Goal: Information Seeking & Learning: Learn about a topic

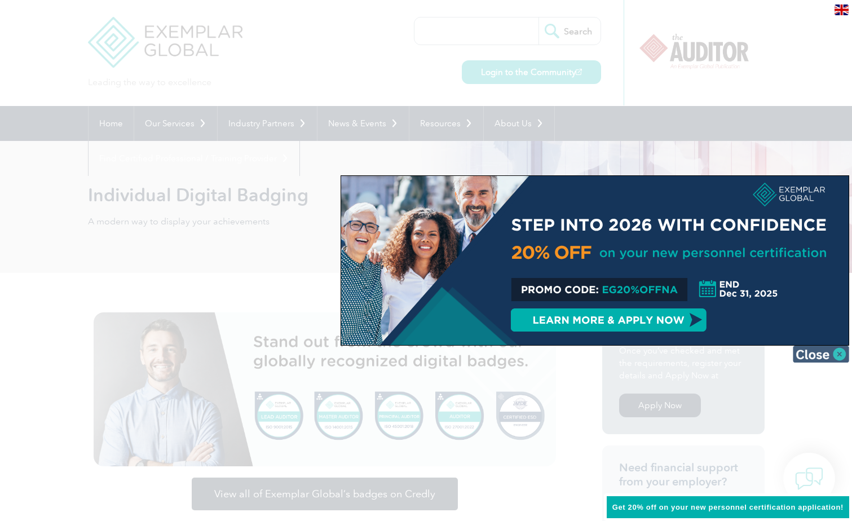
click at [840, 357] on img at bounding box center [820, 353] width 56 height 17
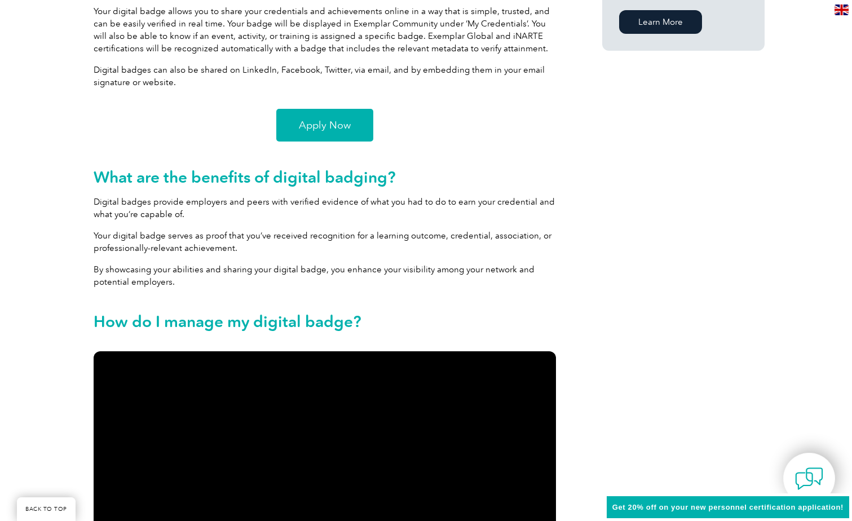
scroll to position [676, 0]
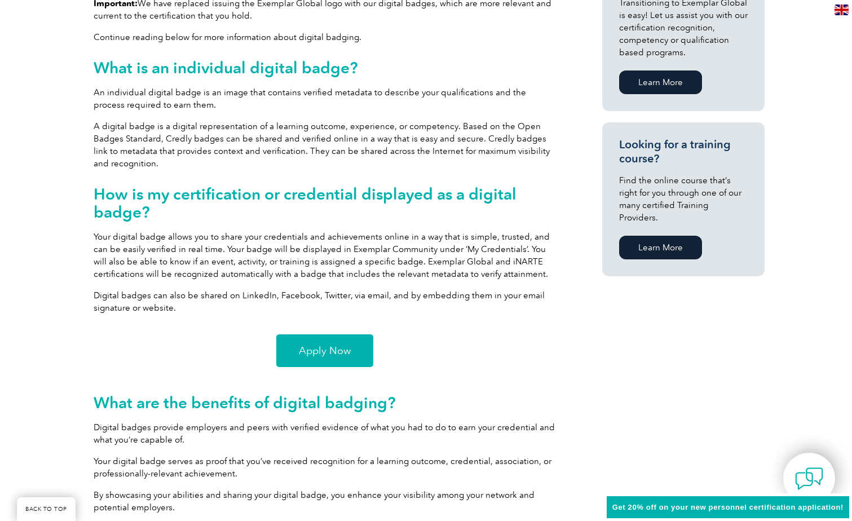
click at [304, 350] on span "Apply Now" at bounding box center [325, 350] width 52 height 10
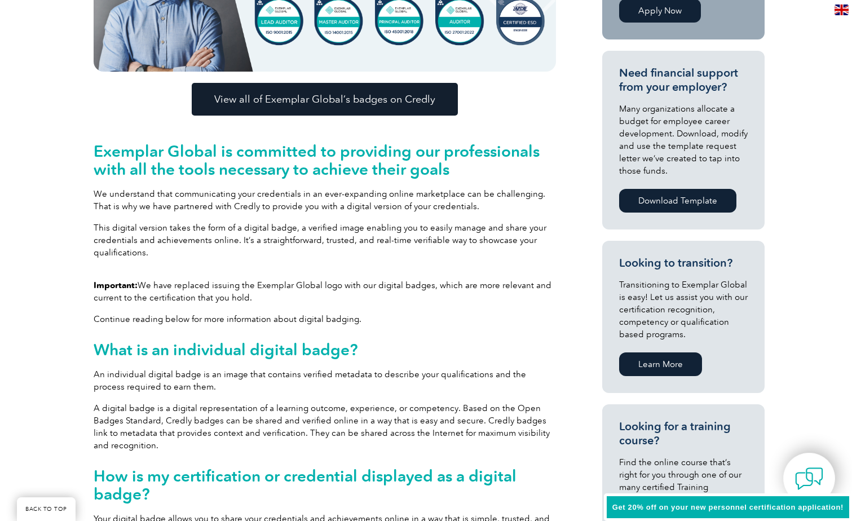
scroll to position [282, 0]
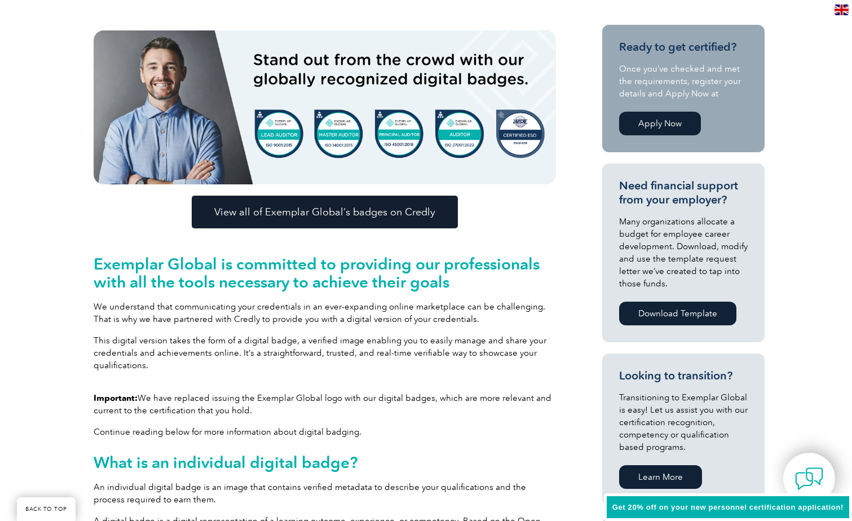
click at [335, 213] on span "View all of Exemplar Global’s badges on Credly" at bounding box center [324, 212] width 221 height 10
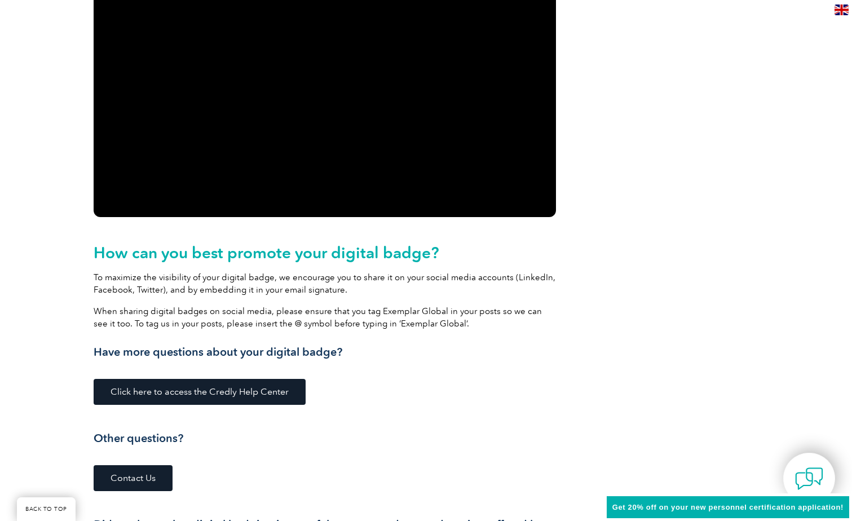
scroll to position [1014, 0]
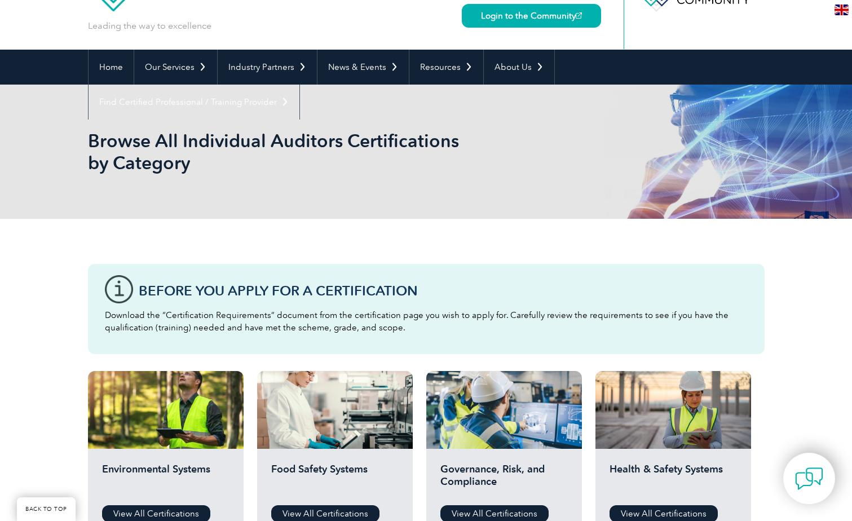
scroll to position [225, 0]
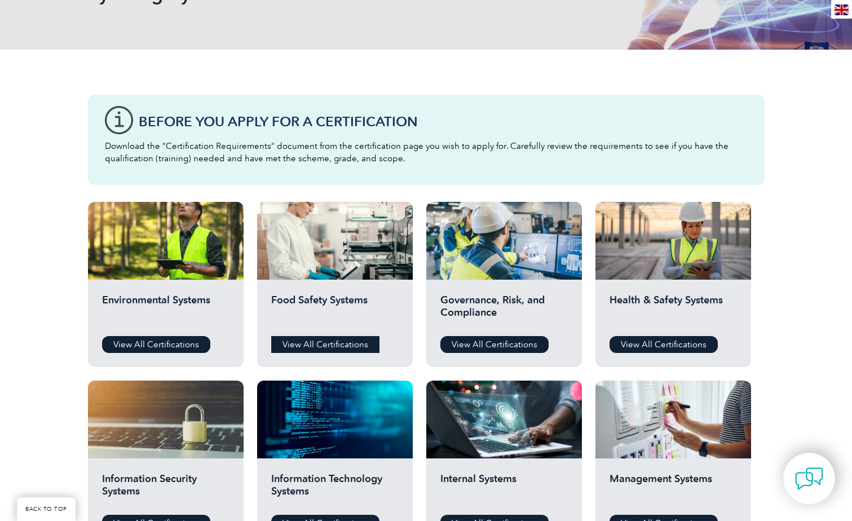
click at [343, 348] on link "View All Certifications" at bounding box center [325, 344] width 108 height 17
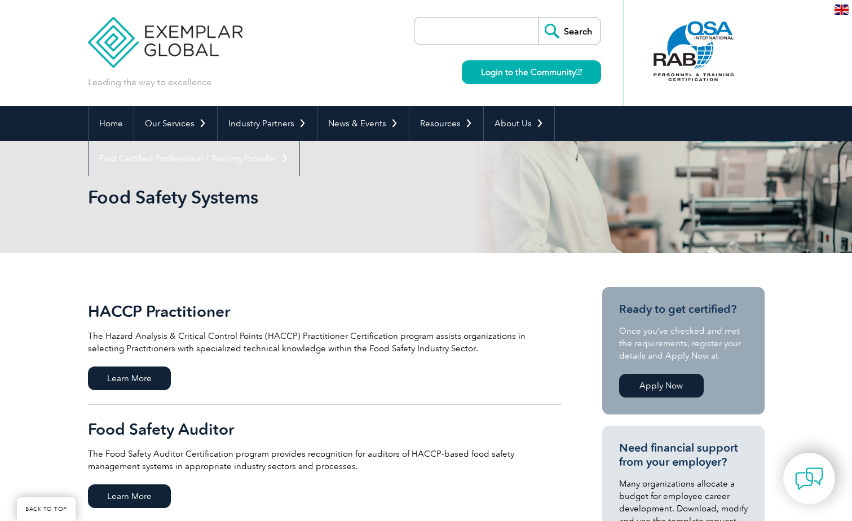
scroll to position [113, 0]
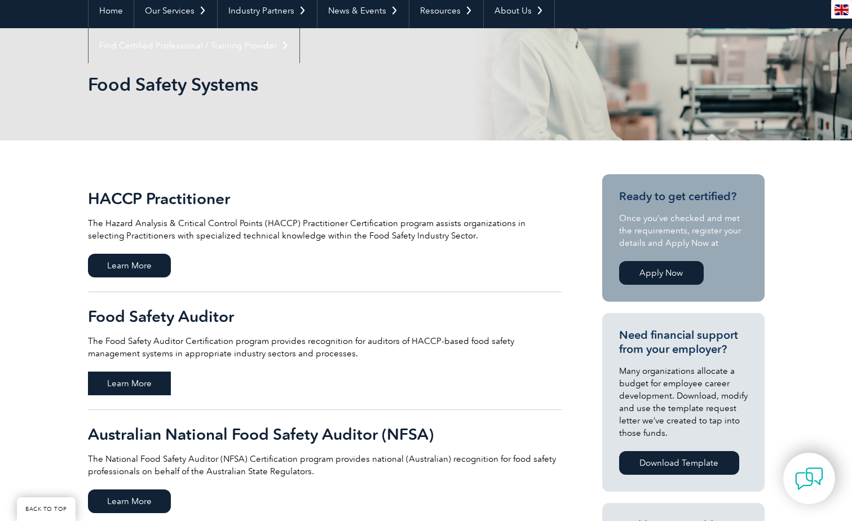
click at [127, 384] on span "Learn More" at bounding box center [129, 383] width 83 height 24
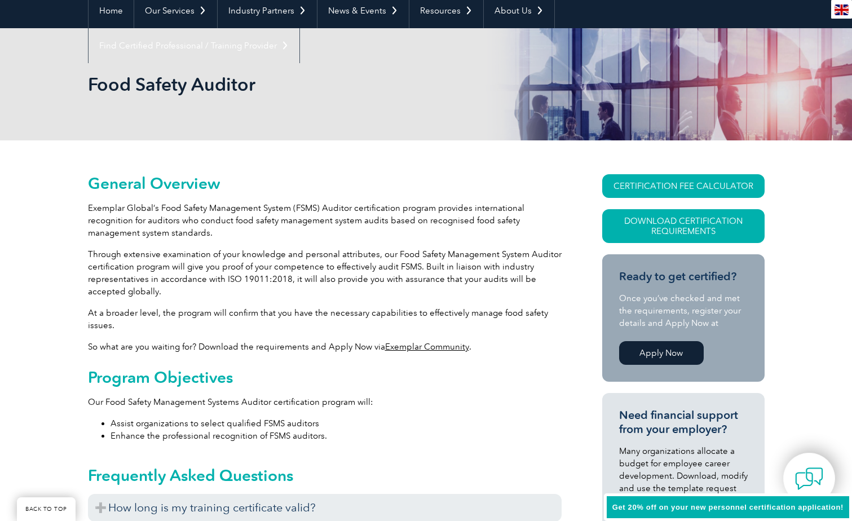
scroll to position [338, 0]
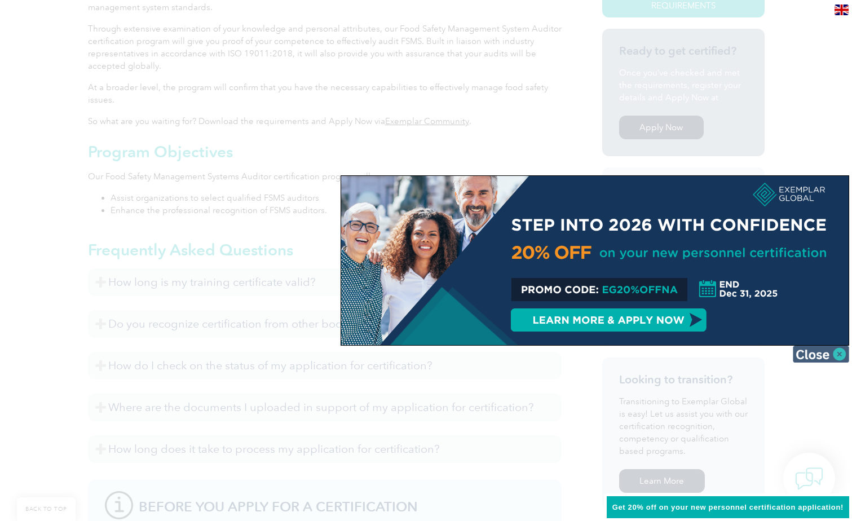
click at [832, 354] on img at bounding box center [820, 353] width 56 height 17
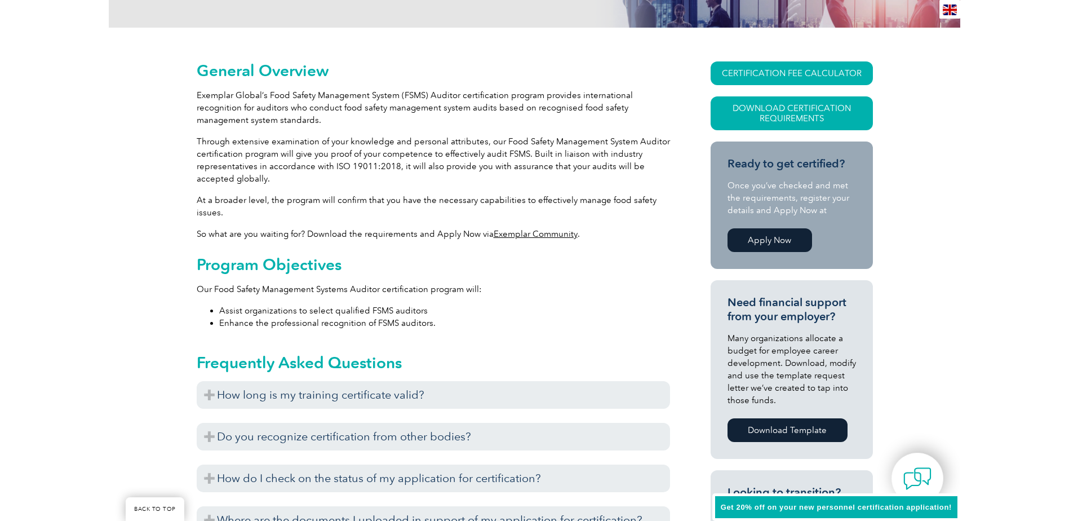
scroll to position [169, 0]
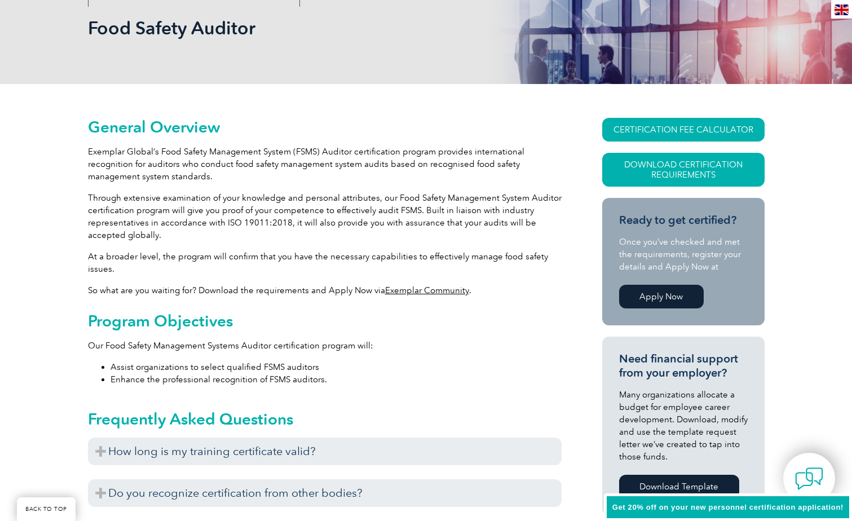
click at [414, 292] on link "Exemplar Community" at bounding box center [427, 290] width 84 height 10
